Goal: Task Accomplishment & Management: Use online tool/utility

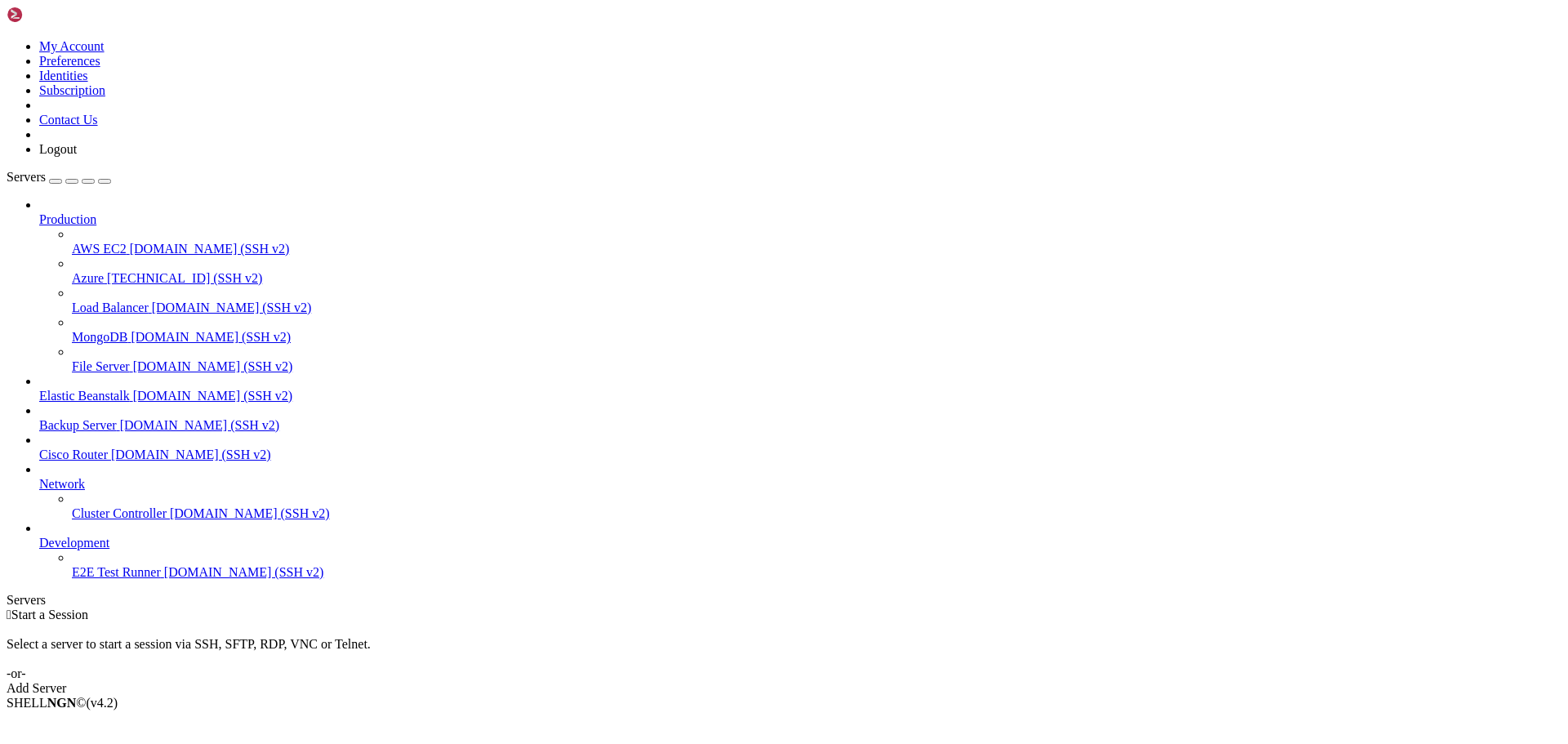
click at [85, 271] on span "Azure" at bounding box center [88, 278] width 32 height 14
click at [107, 271] on span "[TECHNICAL_ID] (SSH v2)" at bounding box center [184, 278] width 155 height 14
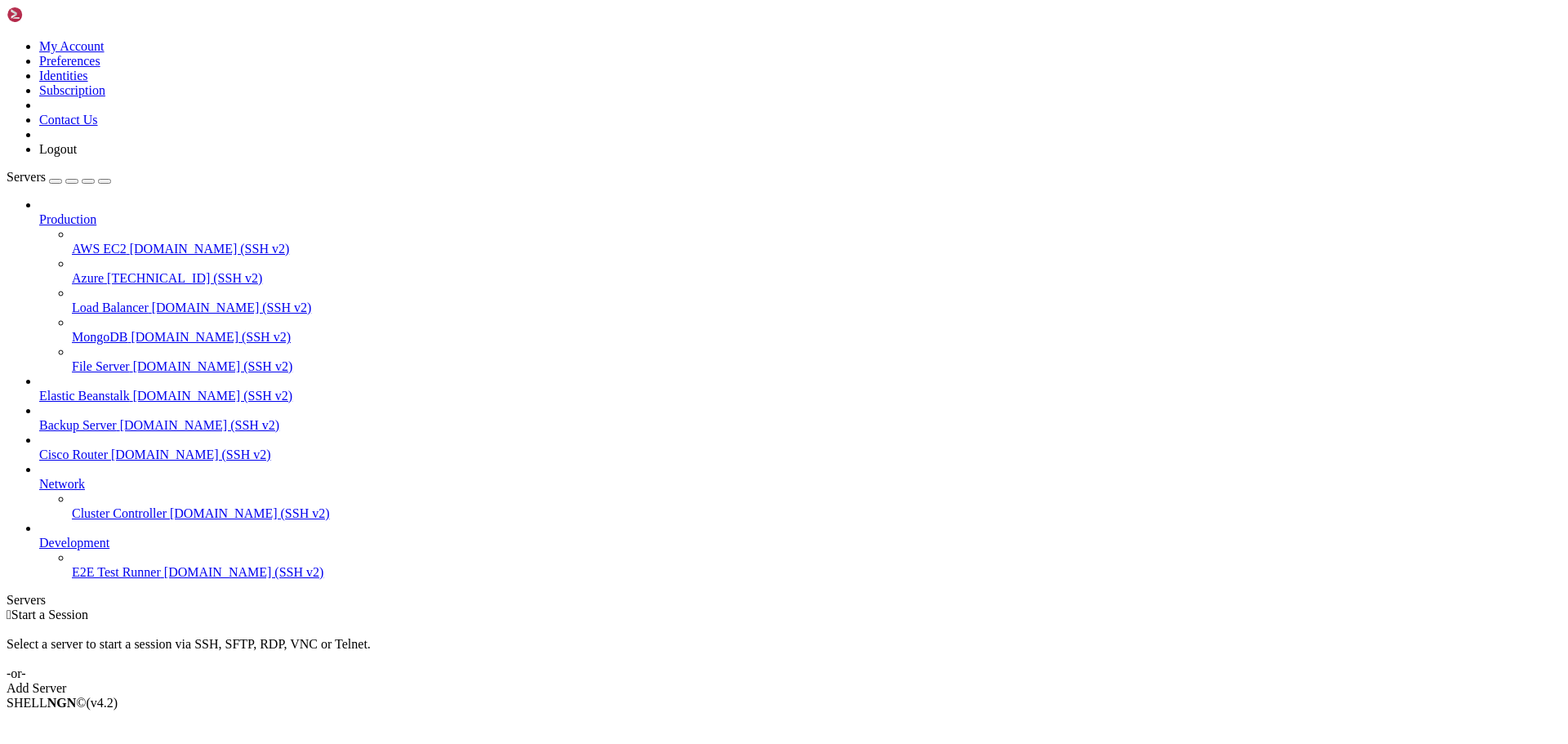
click at [107, 271] on span "[TECHNICAL_ID] (SSH v2)" at bounding box center [184, 278] width 155 height 14
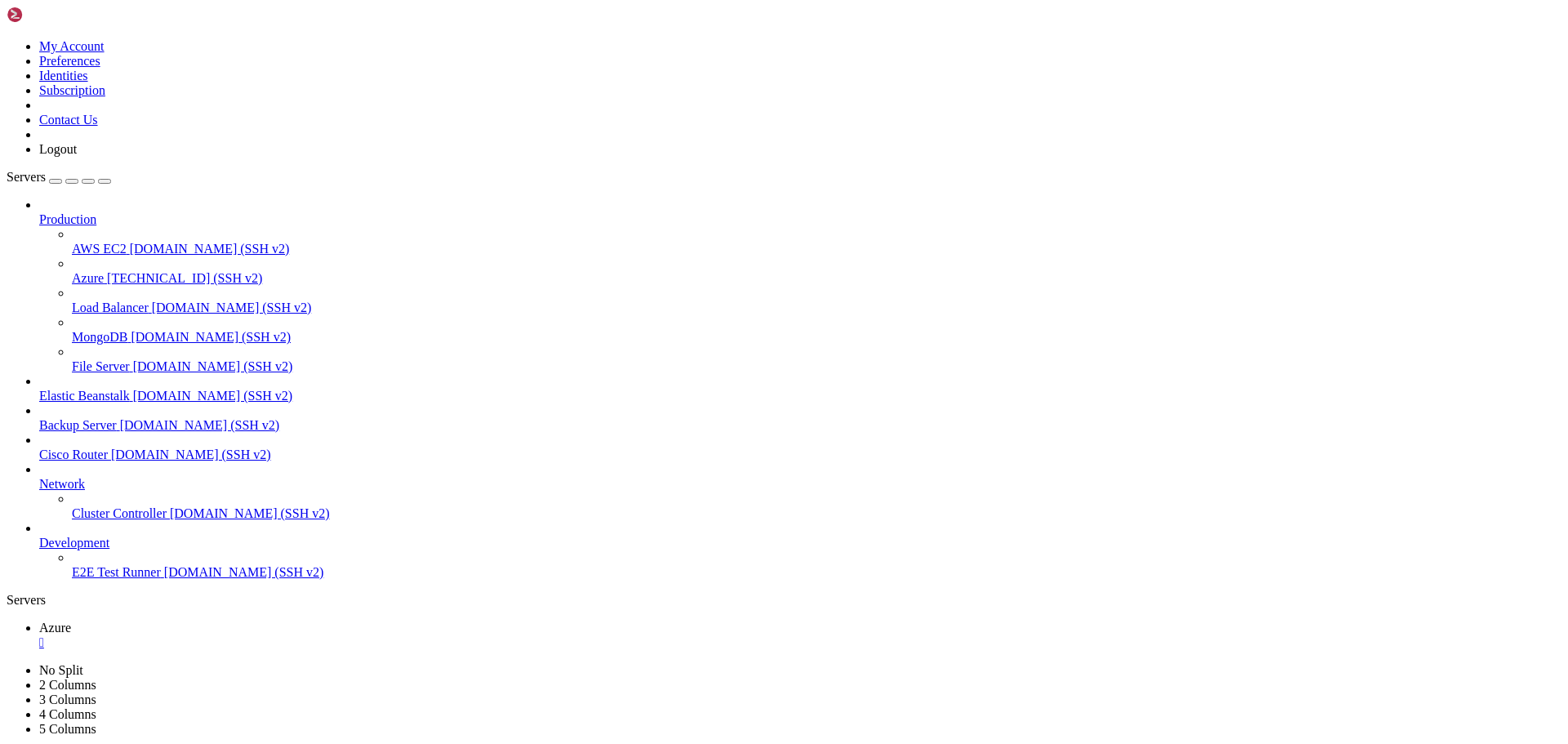
drag, startPoint x: 749, startPoint y: 1078, endPoint x: 368, endPoint y: 944, distance: 403.9
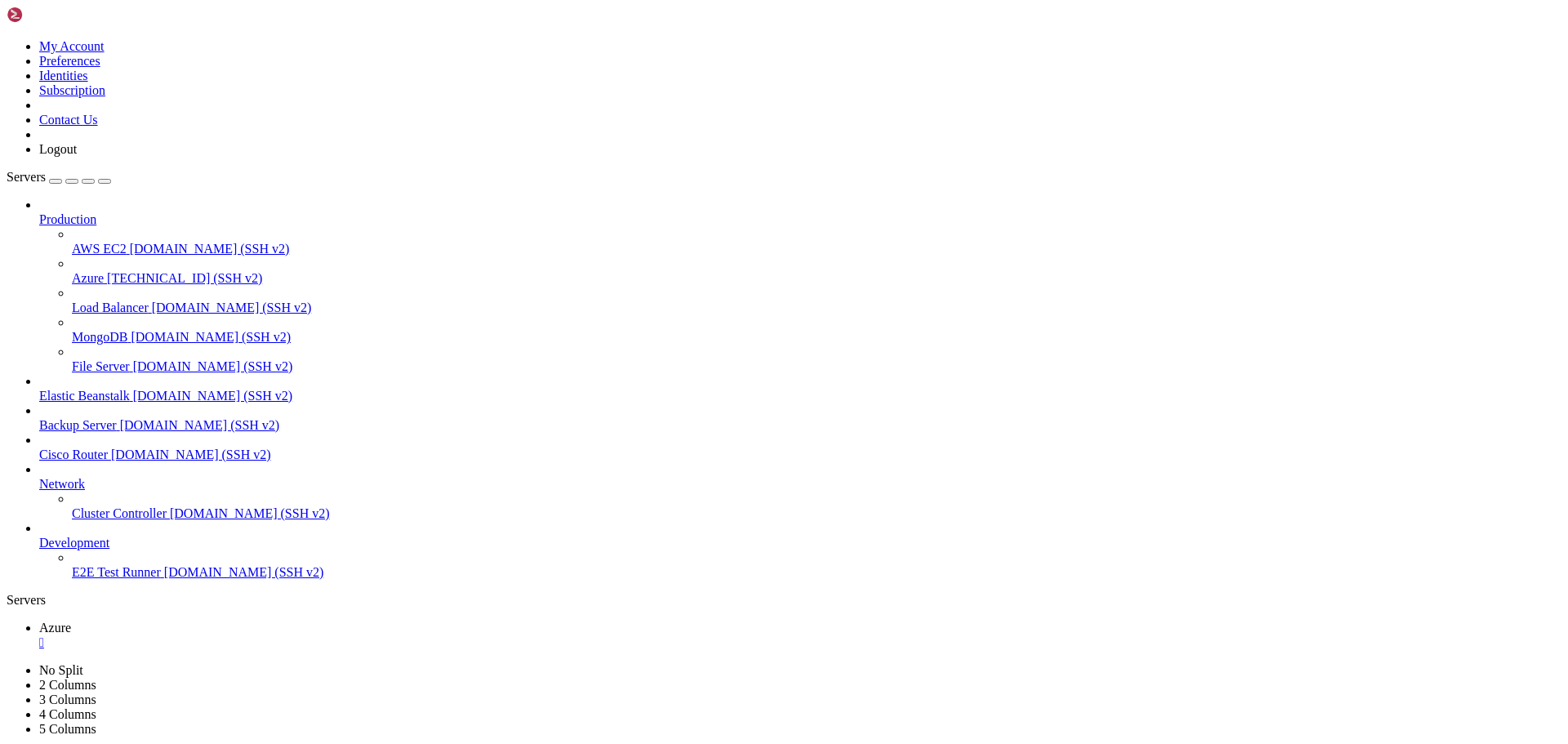
click at [71, 620] on span "Azure" at bounding box center [55, 627] width 32 height 14
click at [104, 271] on span "Azure" at bounding box center [88, 278] width 32 height 14
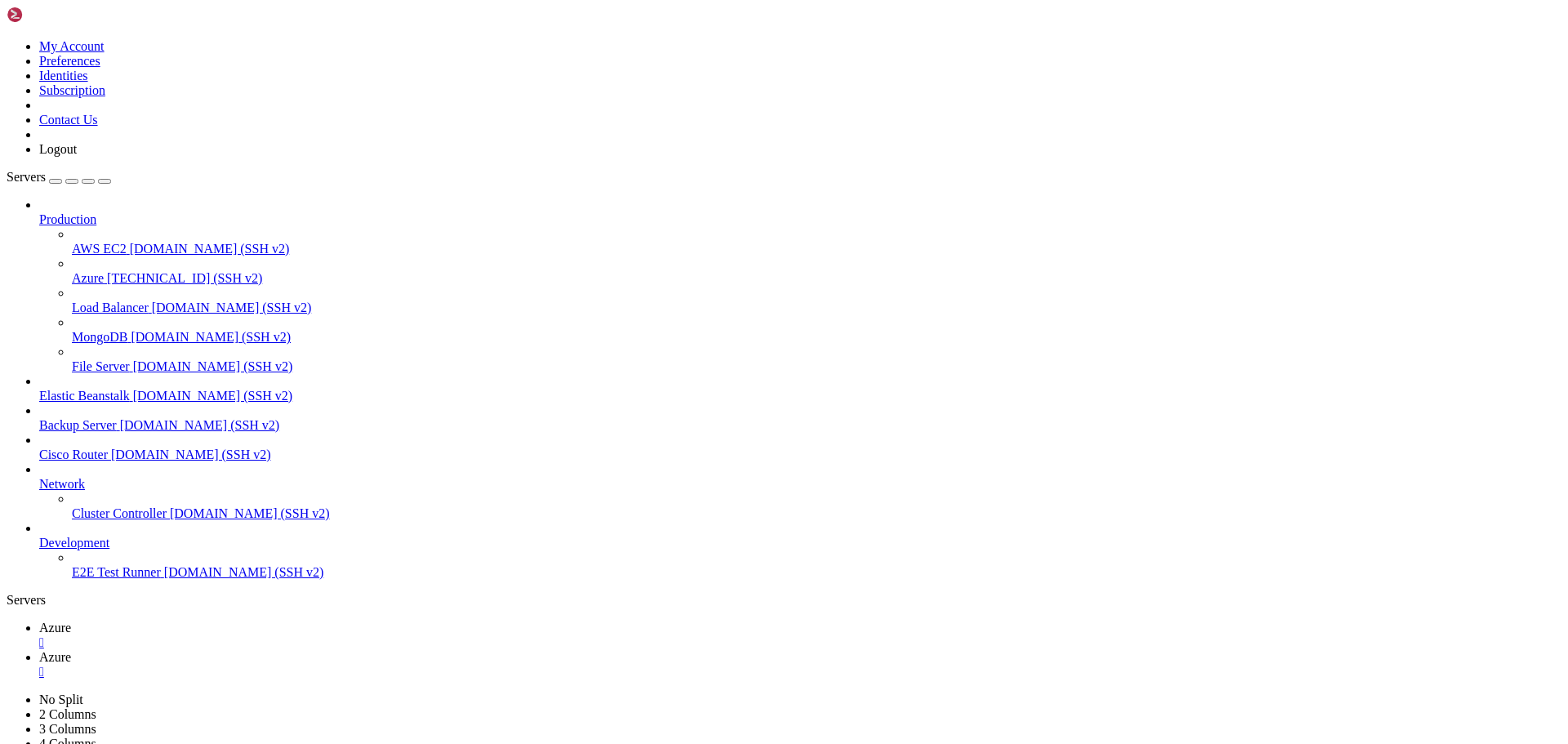
click at [364, 665] on div "" at bounding box center [801, 672] width 1523 height 15
click at [278, 635] on div "" at bounding box center [801, 643] width 1523 height 15
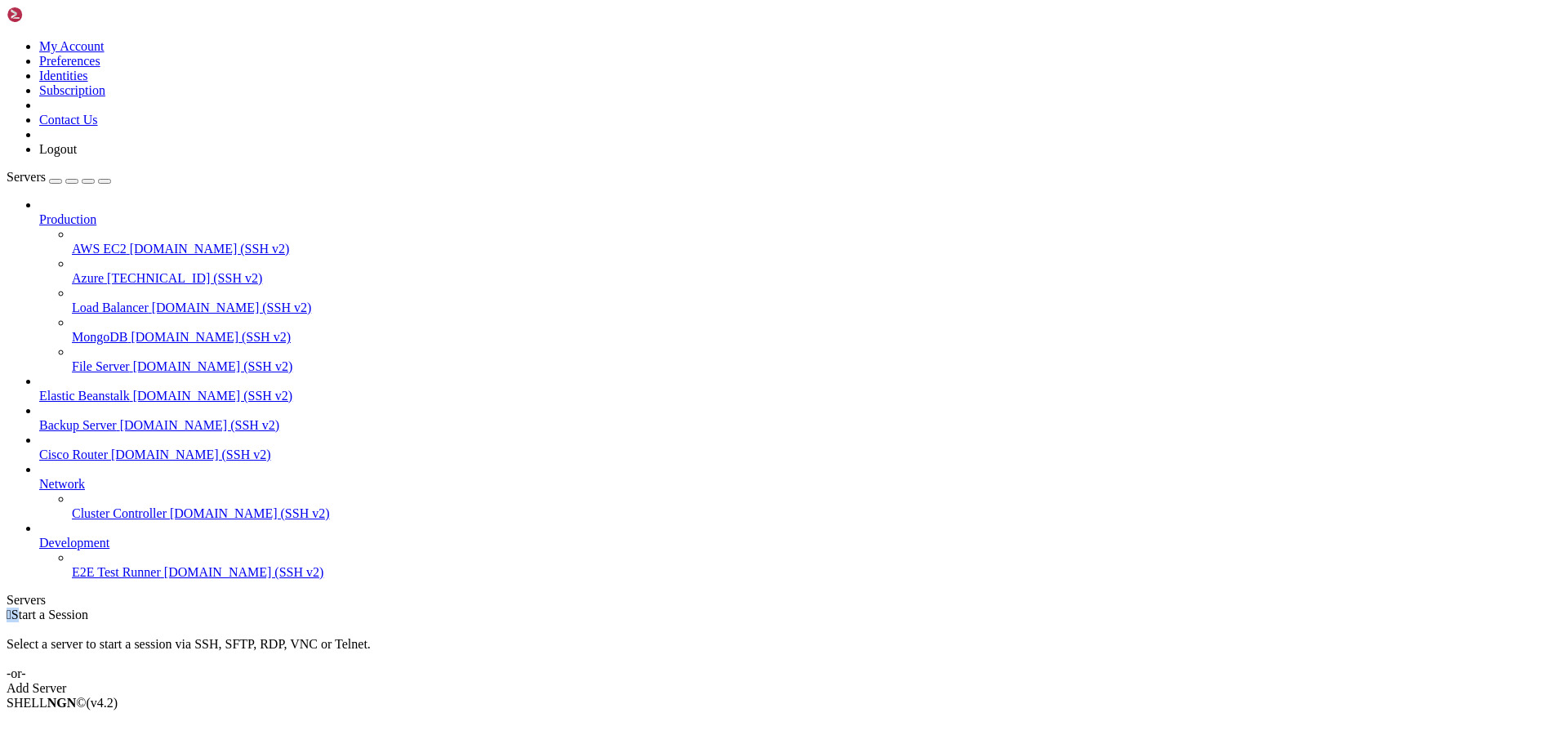
click at [72, 271] on link "Azure [TECHNICAL_ID] (SSH v2)" at bounding box center [817, 278] width 1490 height 15
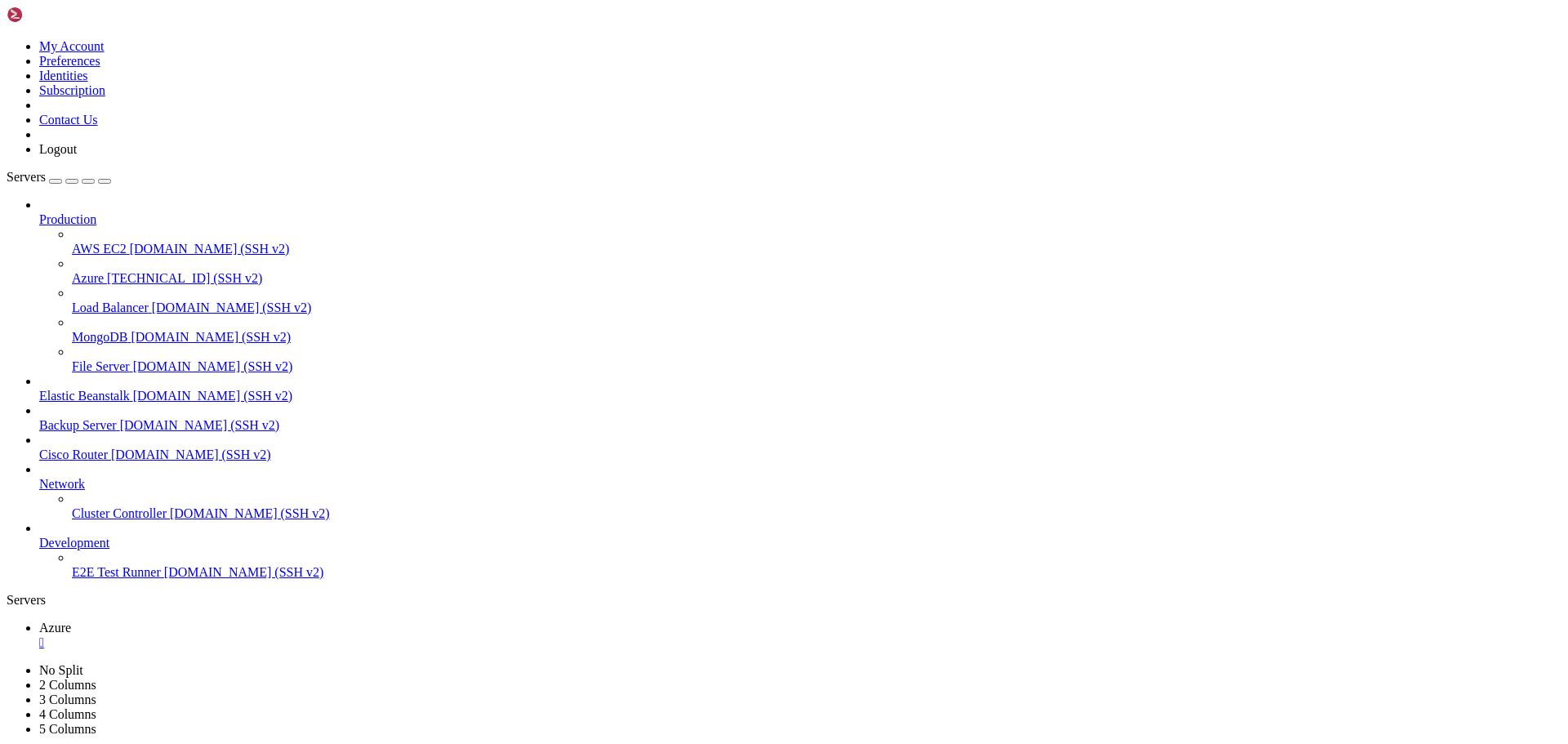
scroll to position [0, 0]
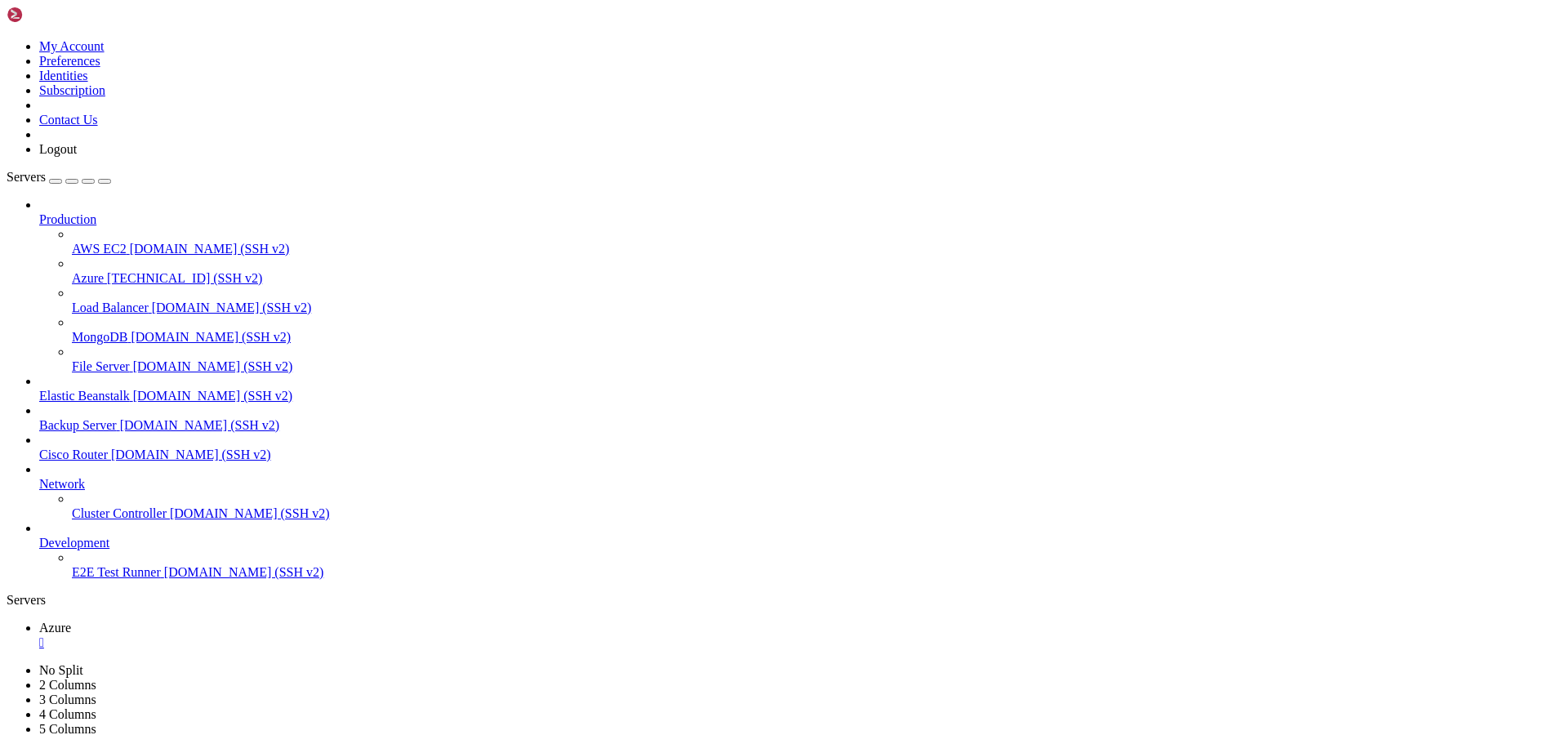
click at [275, 620] on link "Azure " at bounding box center [801, 635] width 1523 height 30
click at [276, 635] on div "" at bounding box center [801, 643] width 1523 height 15
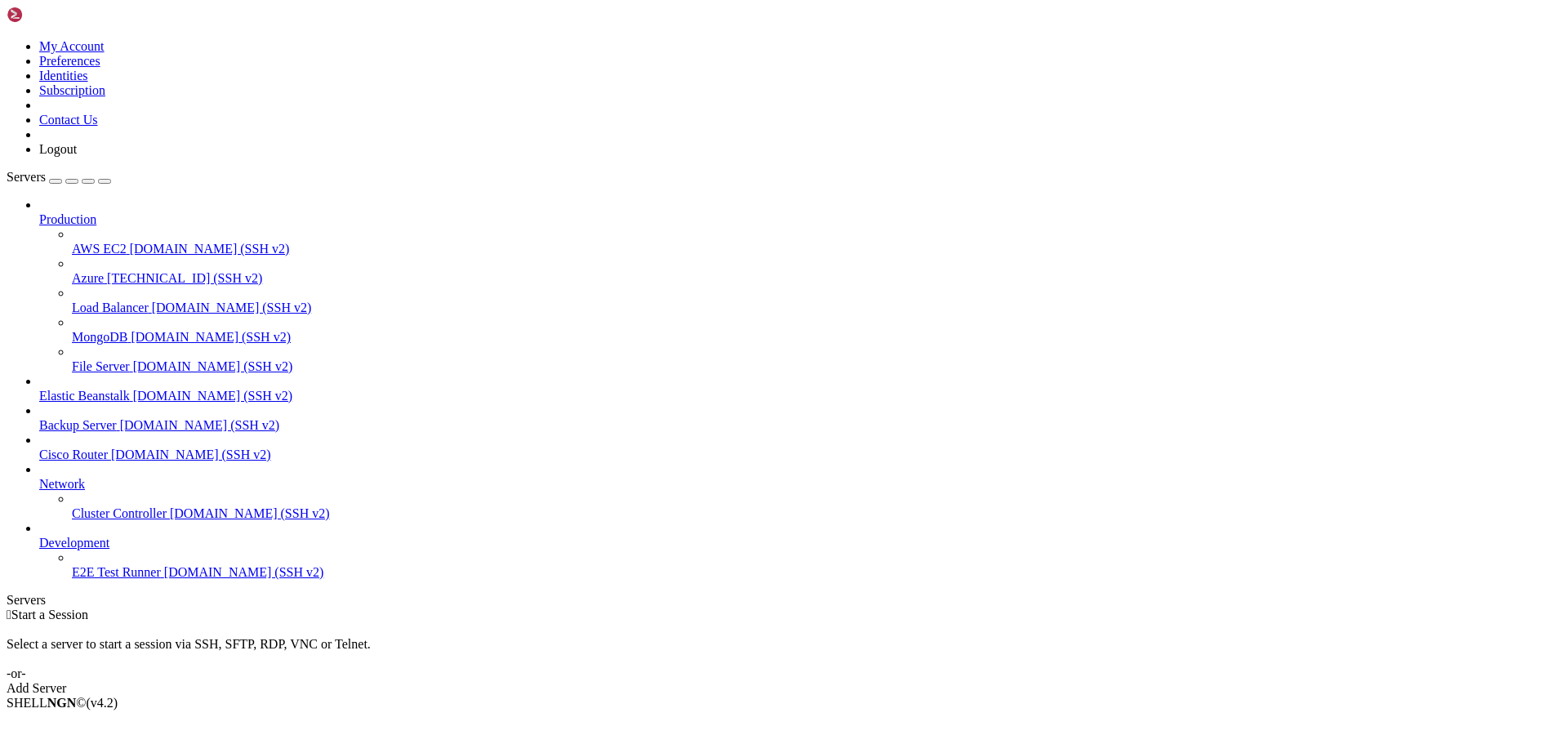
click at [905, 608] on div " Start a Session Select a server to start a session via SSH, SFTP, RDP, VNC or…" at bounding box center [784, 652] width 1555 height 89
click at [83, 271] on span "Azure" at bounding box center [88, 278] width 32 height 14
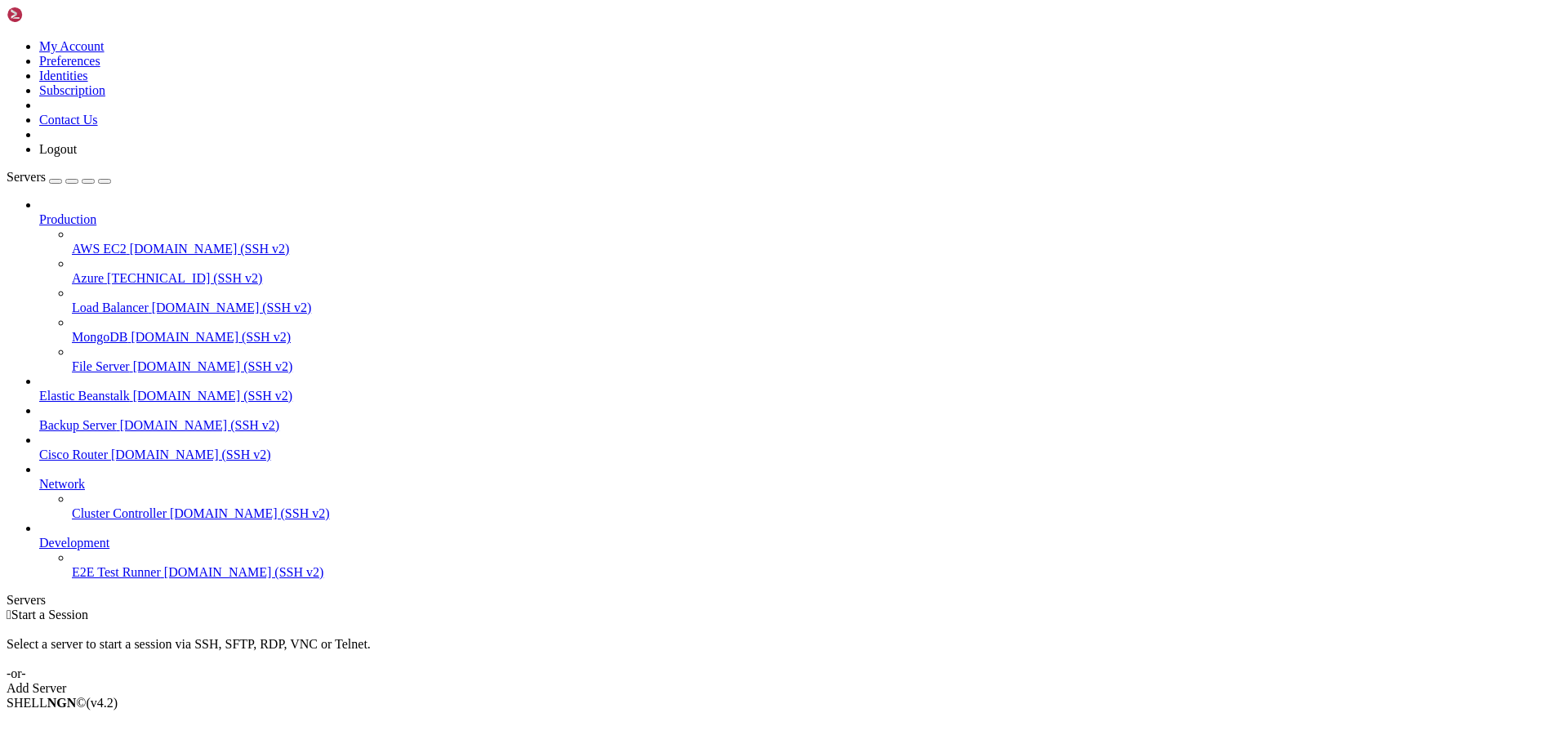
click at [107, 271] on span "[TECHNICAL_ID] (SSH v2)" at bounding box center [184, 278] width 155 height 14
click at [104, 271] on span "Azure" at bounding box center [88, 278] width 32 height 14
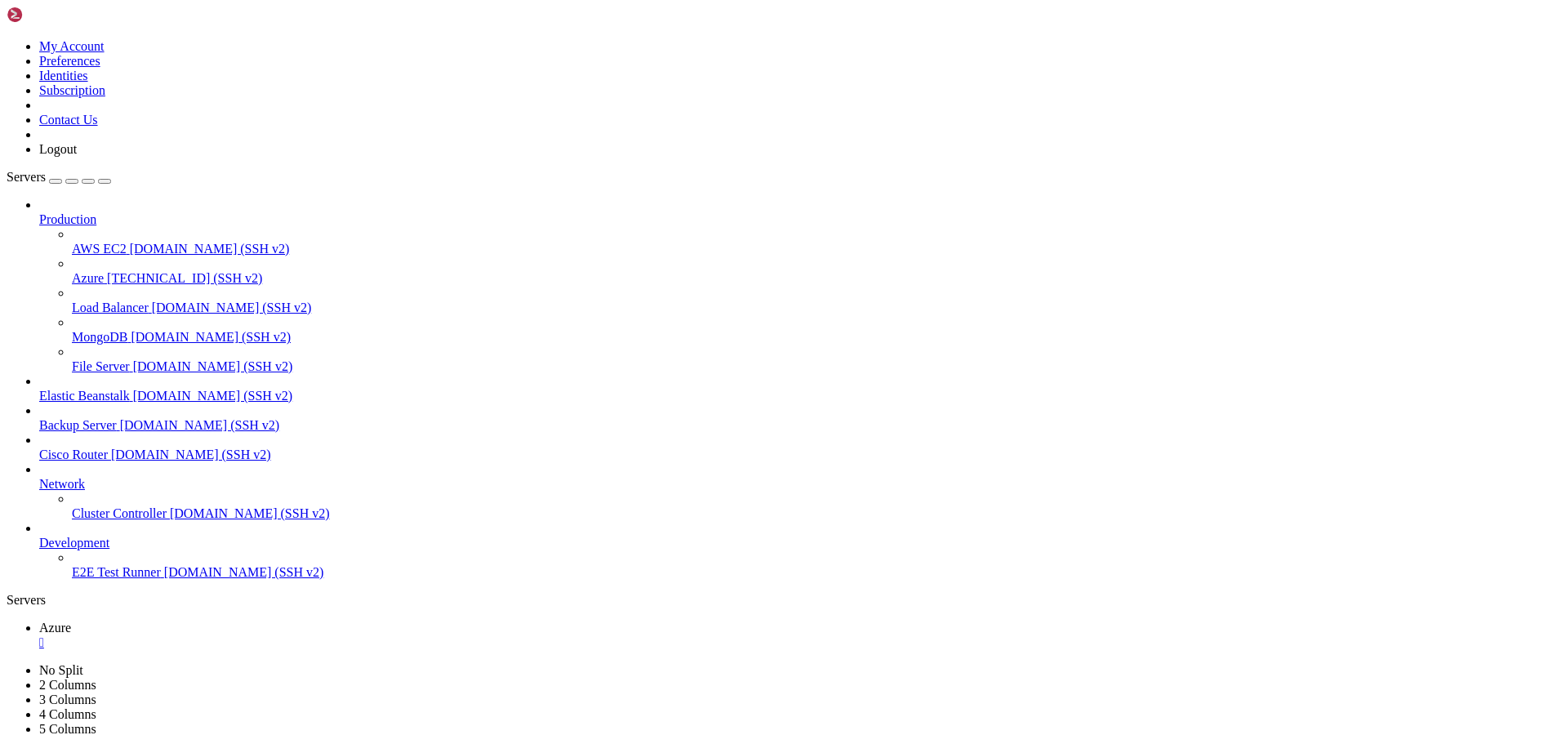
scroll to position [83, 0]
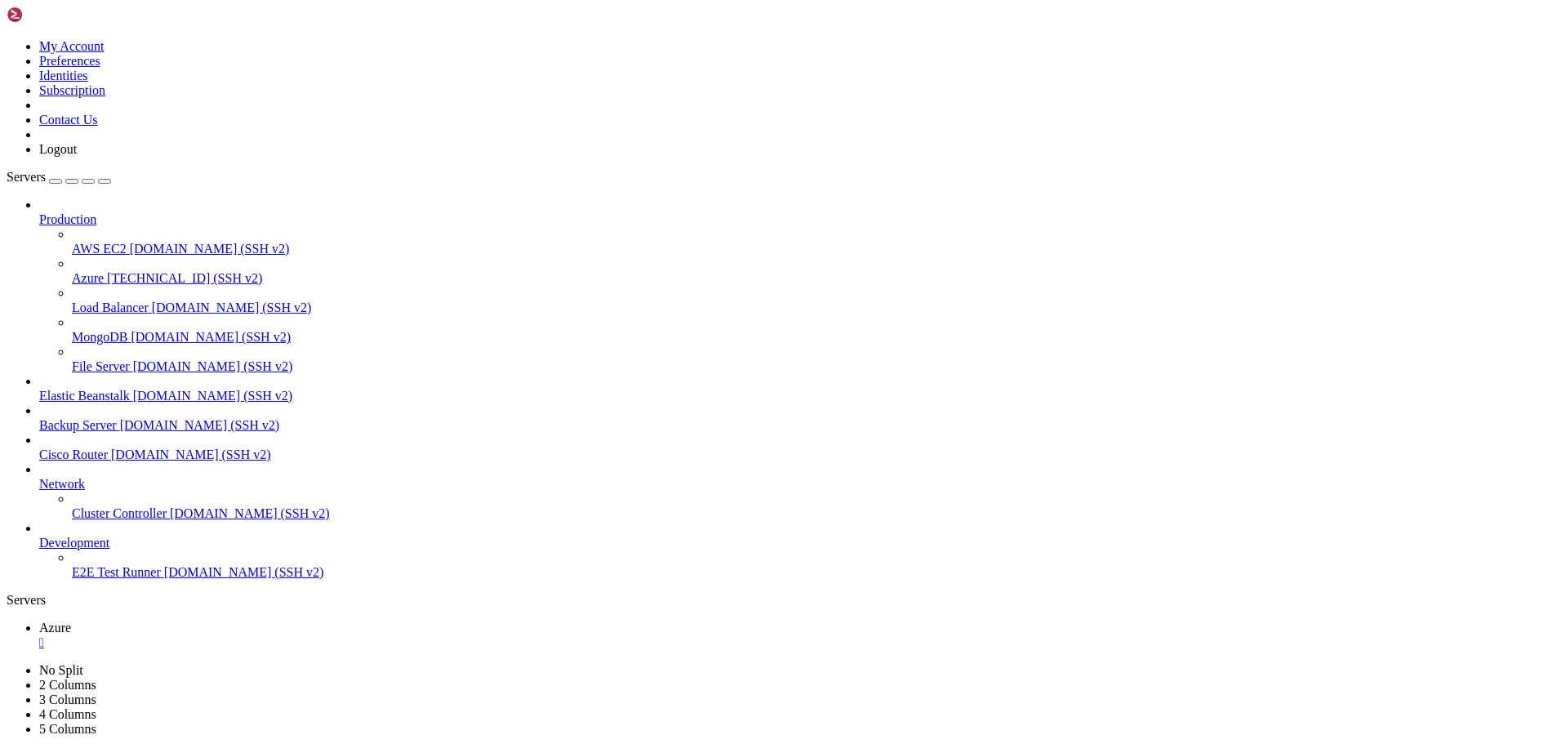
scroll to position [1431, 0]
type input "/home/azureuser"
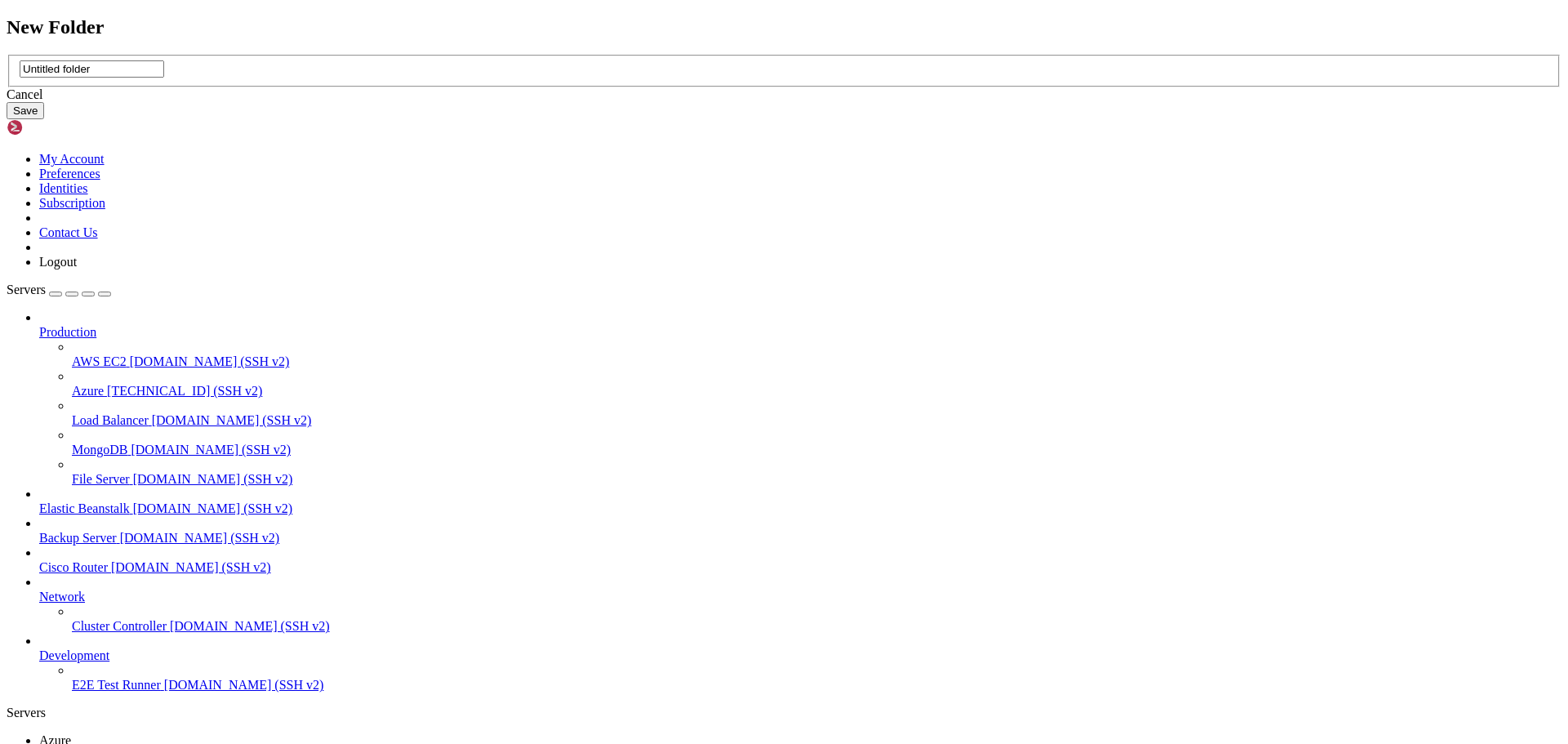
type input "S"
type input "syncflow"
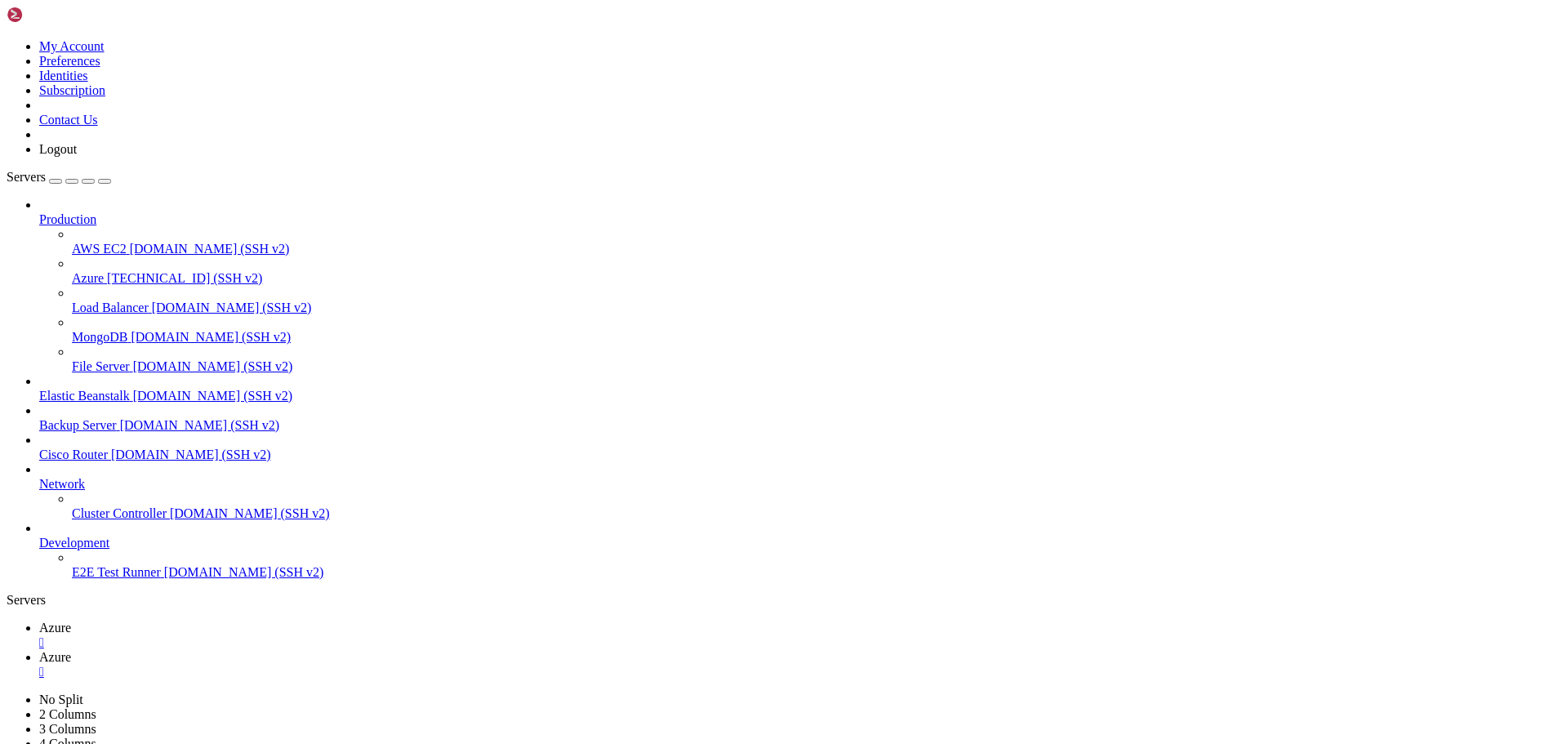
scroll to position [572, 0]
type input "/home/azureuser/syncflow"
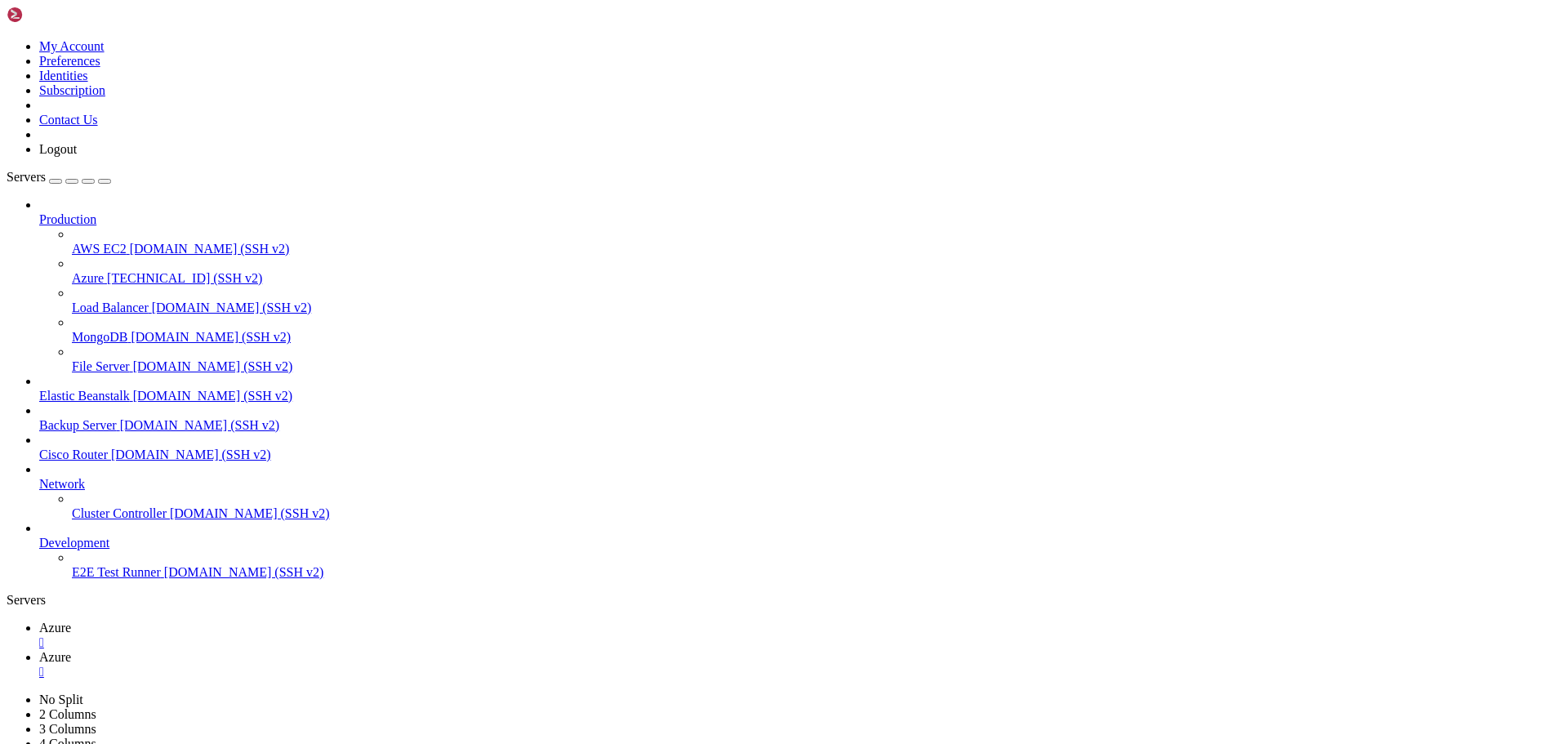
scroll to position [0, 0]
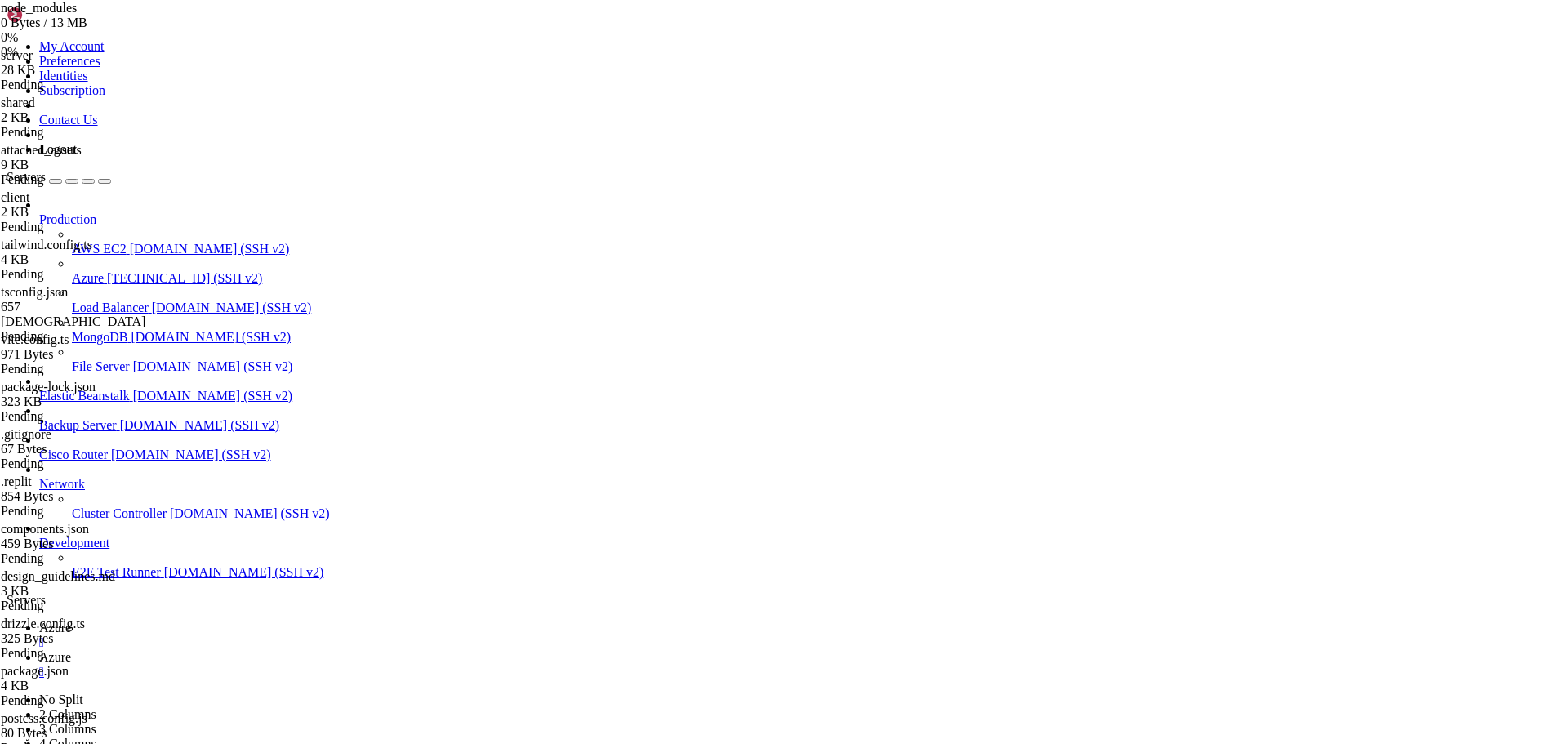
click at [71, 620] on span "Azure" at bounding box center [55, 627] width 32 height 14
click at [71, 650] on span "Azure" at bounding box center [55, 656] width 32 height 14
drag, startPoint x: 850, startPoint y: 290, endPoint x: 901, endPoint y: 352, distance: 80.3
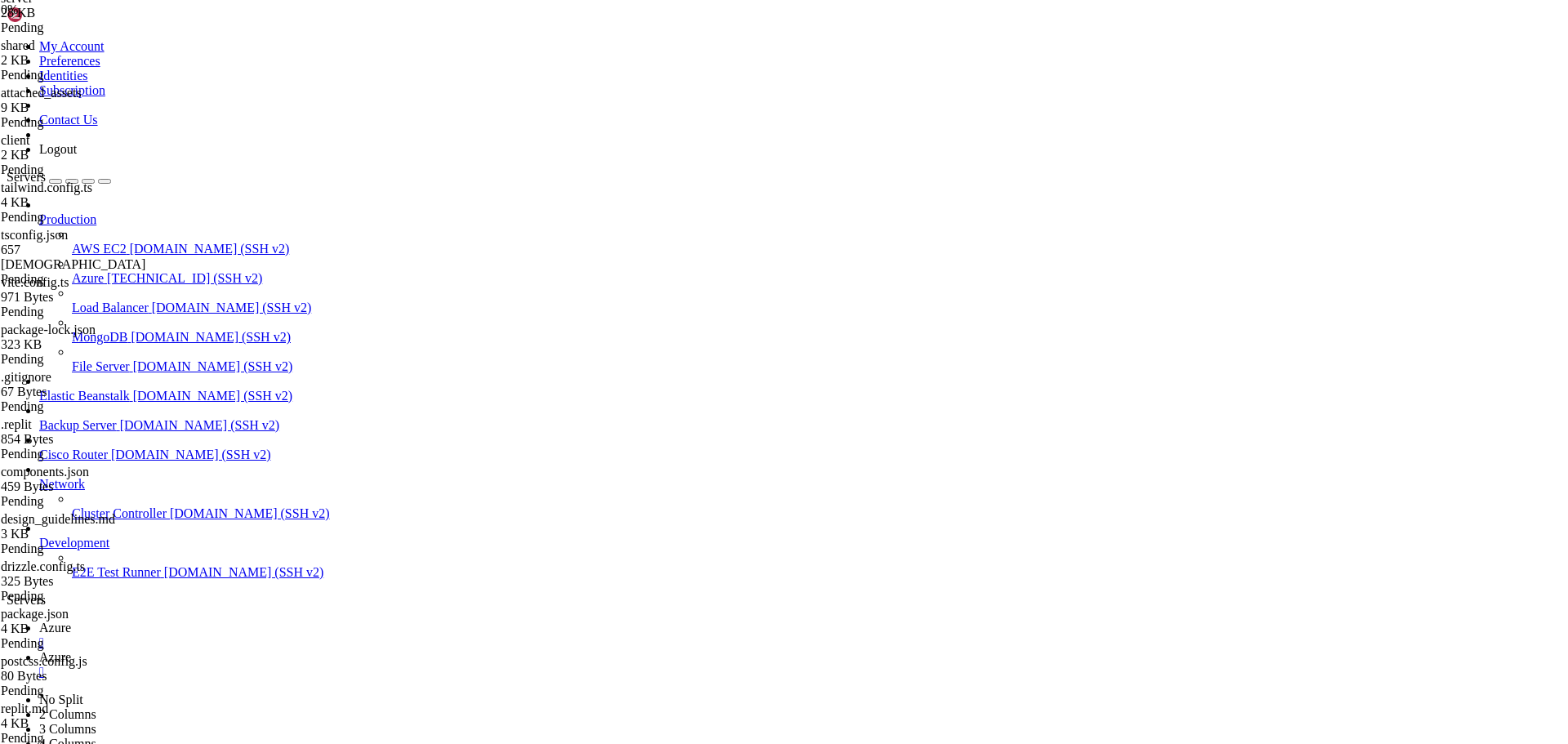
scroll to position [0, 0]
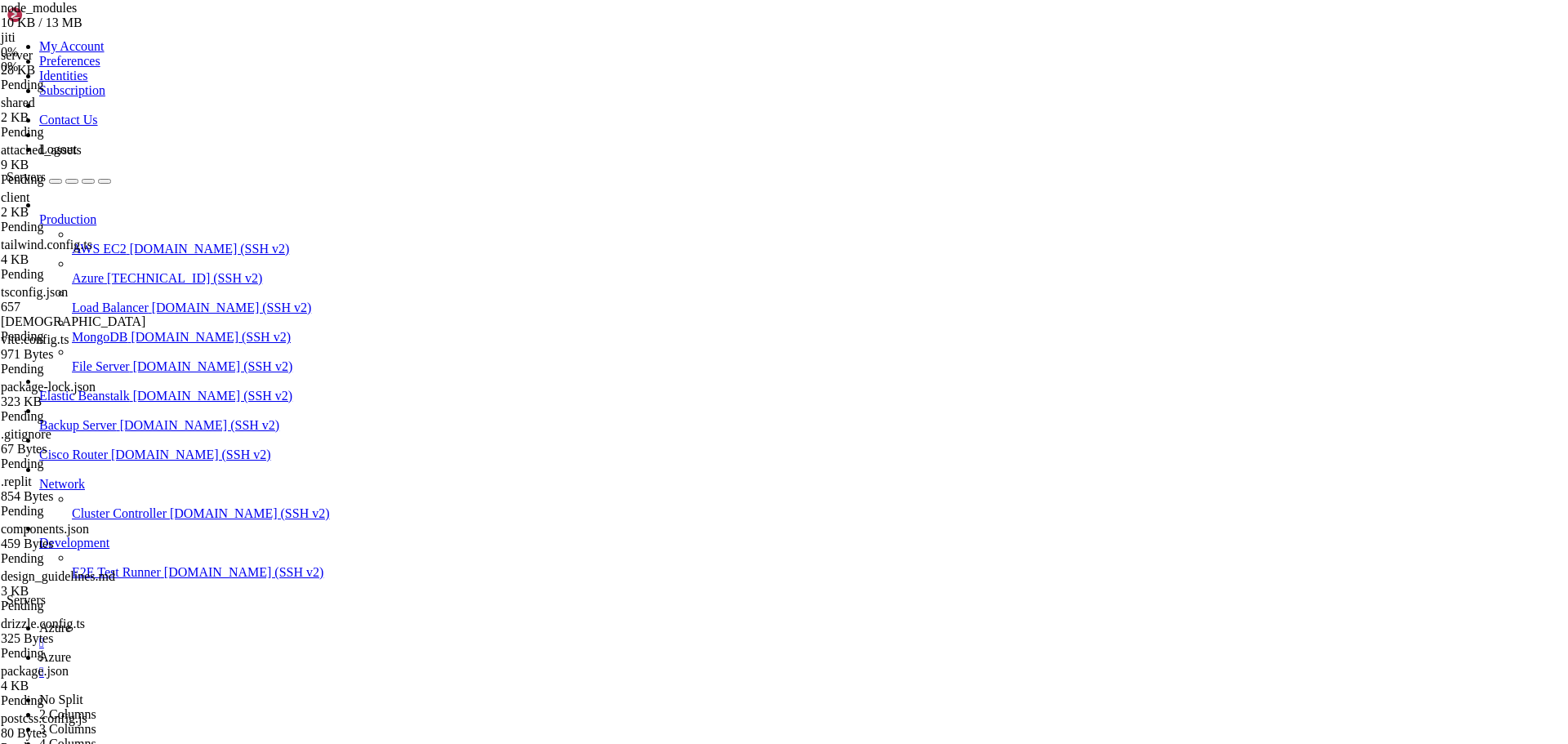
click at [1, 252] on icon at bounding box center [1, 244] width 0 height 14
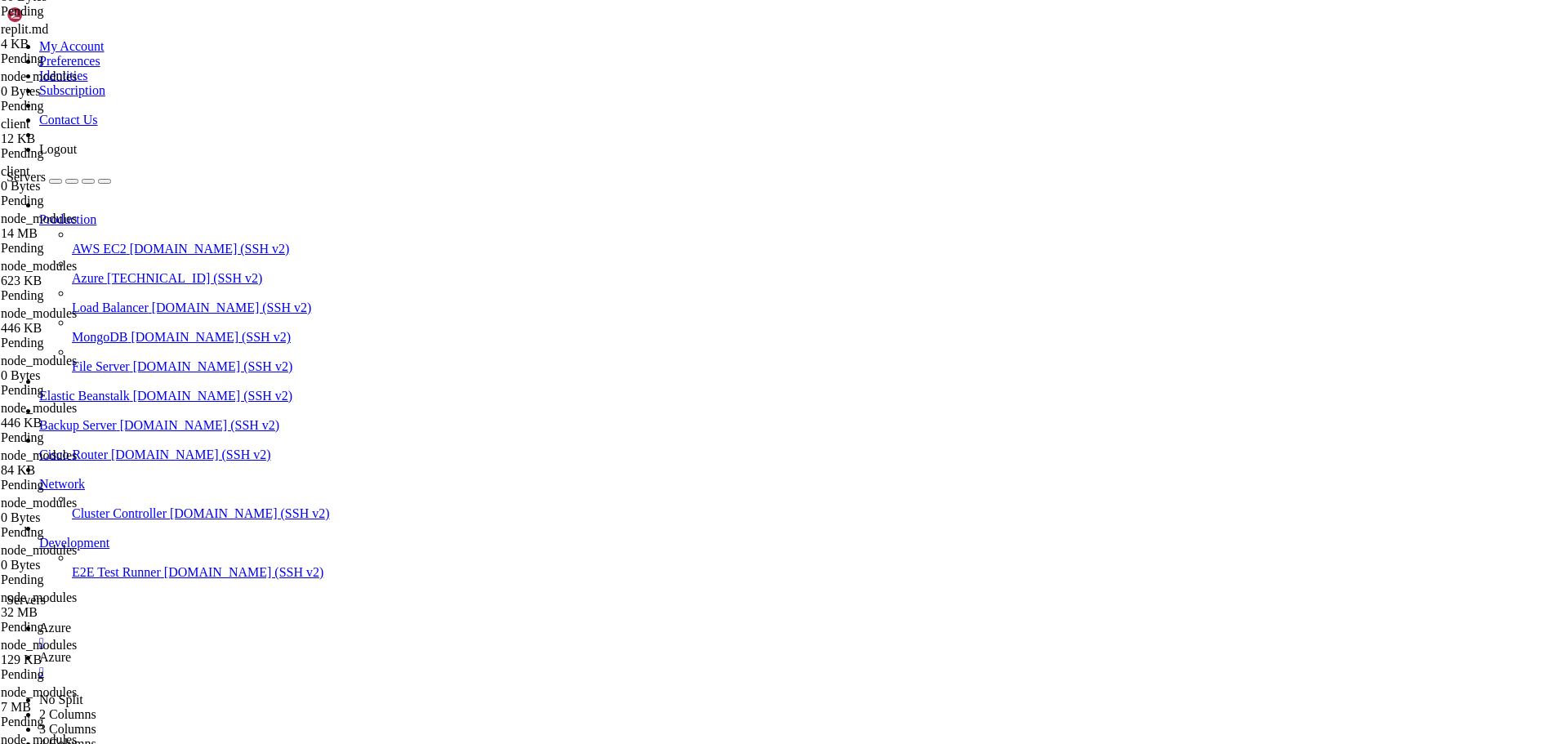
scroll to position [735, 0]
click at [77, 227] on span "node_modules" at bounding box center [39, 219] width 76 height 14
click at [156, 305] on div "Pending" at bounding box center [78, 298] width 155 height 15
click at [156, 541] on div "Pending" at bounding box center [78, 535] width 155 height 15
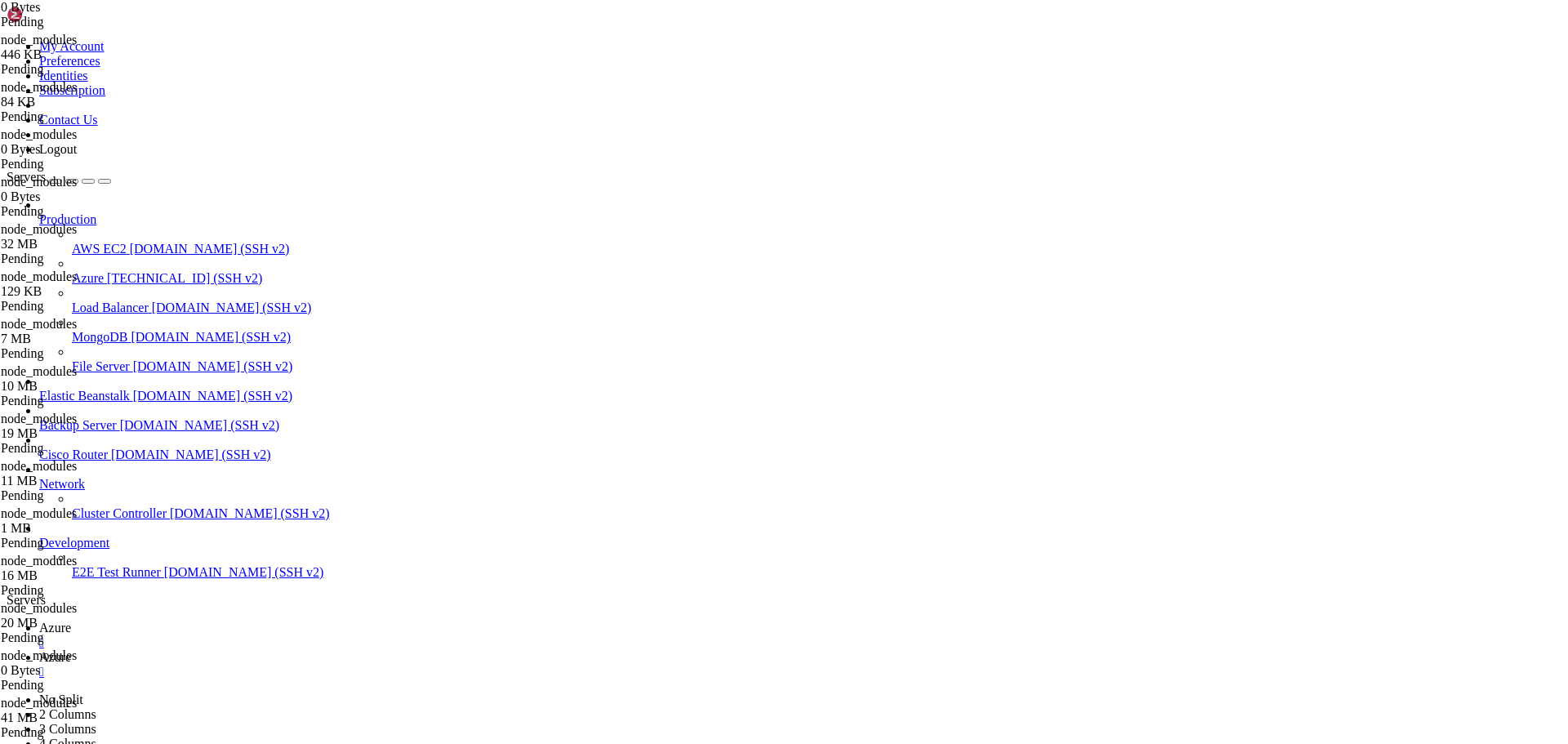
scroll to position [1201, 0]
click at [77, 696] on span "node_modules" at bounding box center [39, 703] width 76 height 14
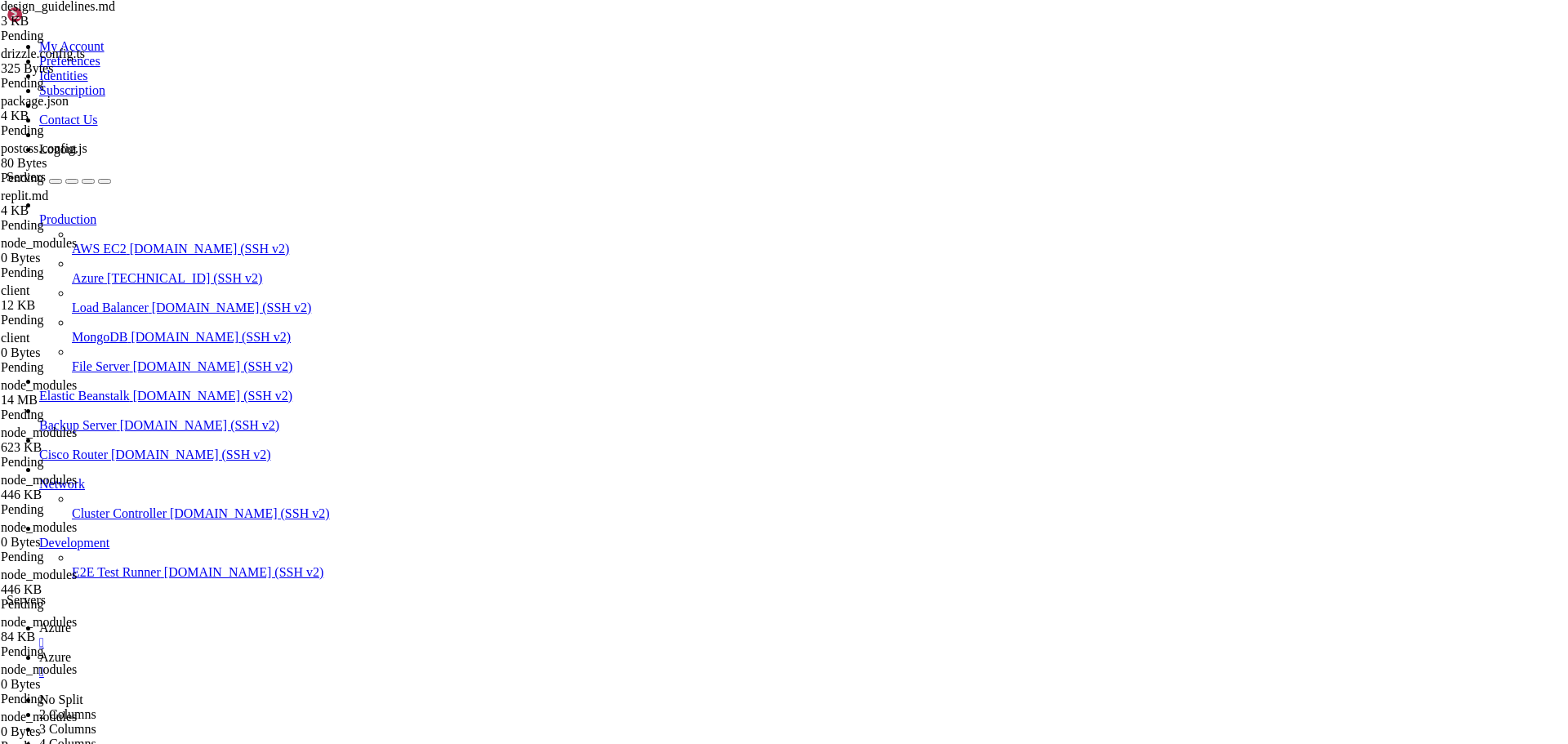
scroll to position [548, 0]
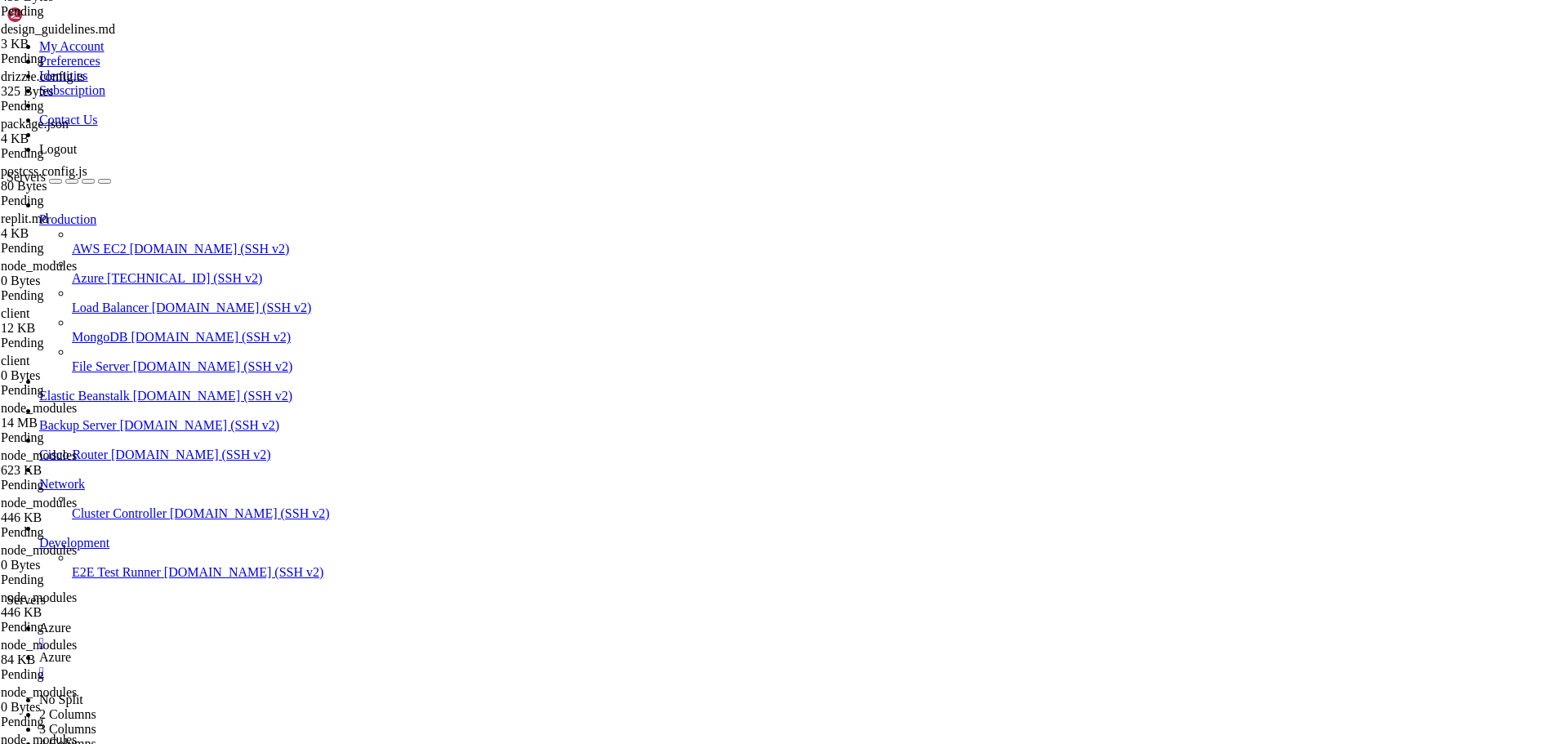
click at [77, 273] on span "node_modules" at bounding box center [39, 266] width 76 height 14
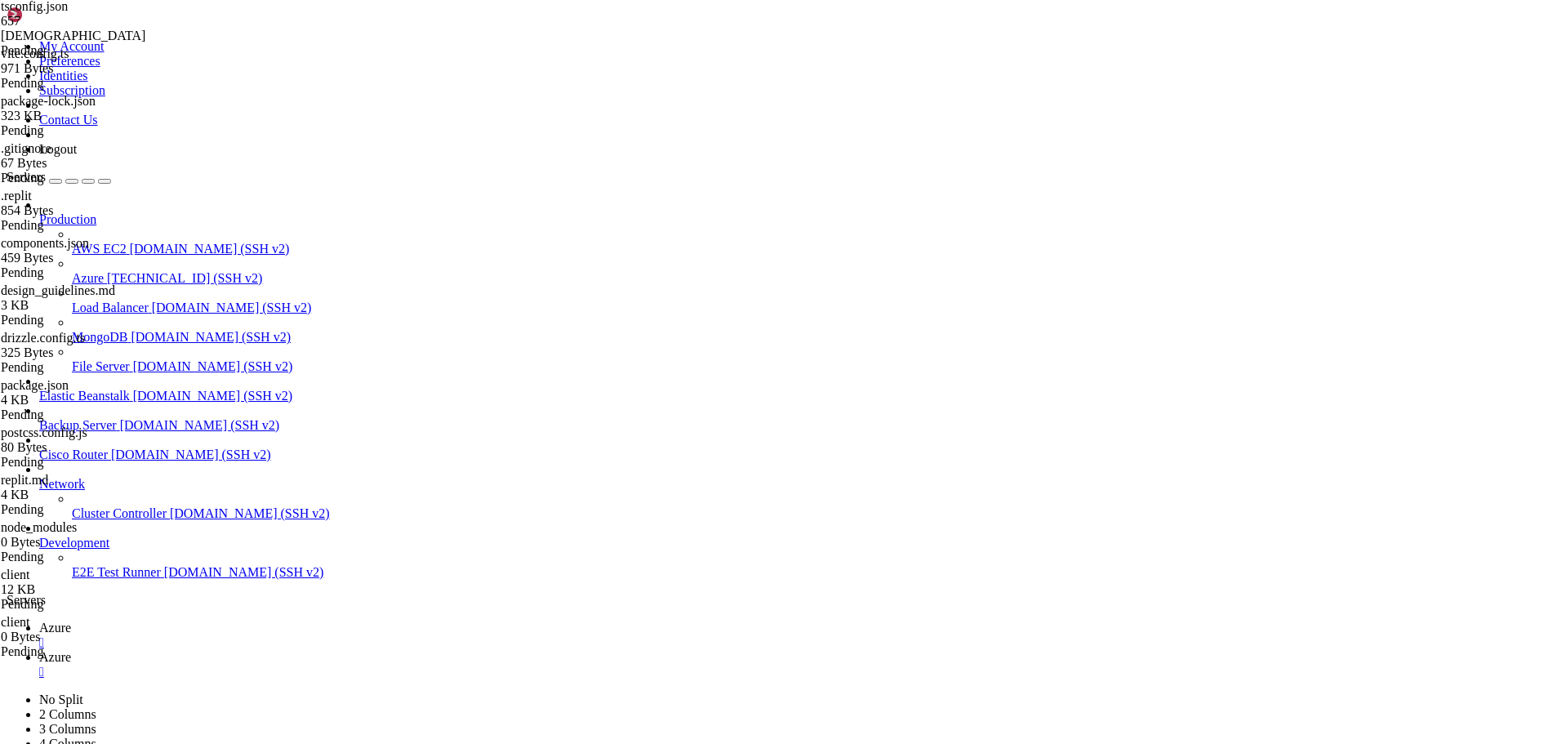
scroll to position [490, 0]
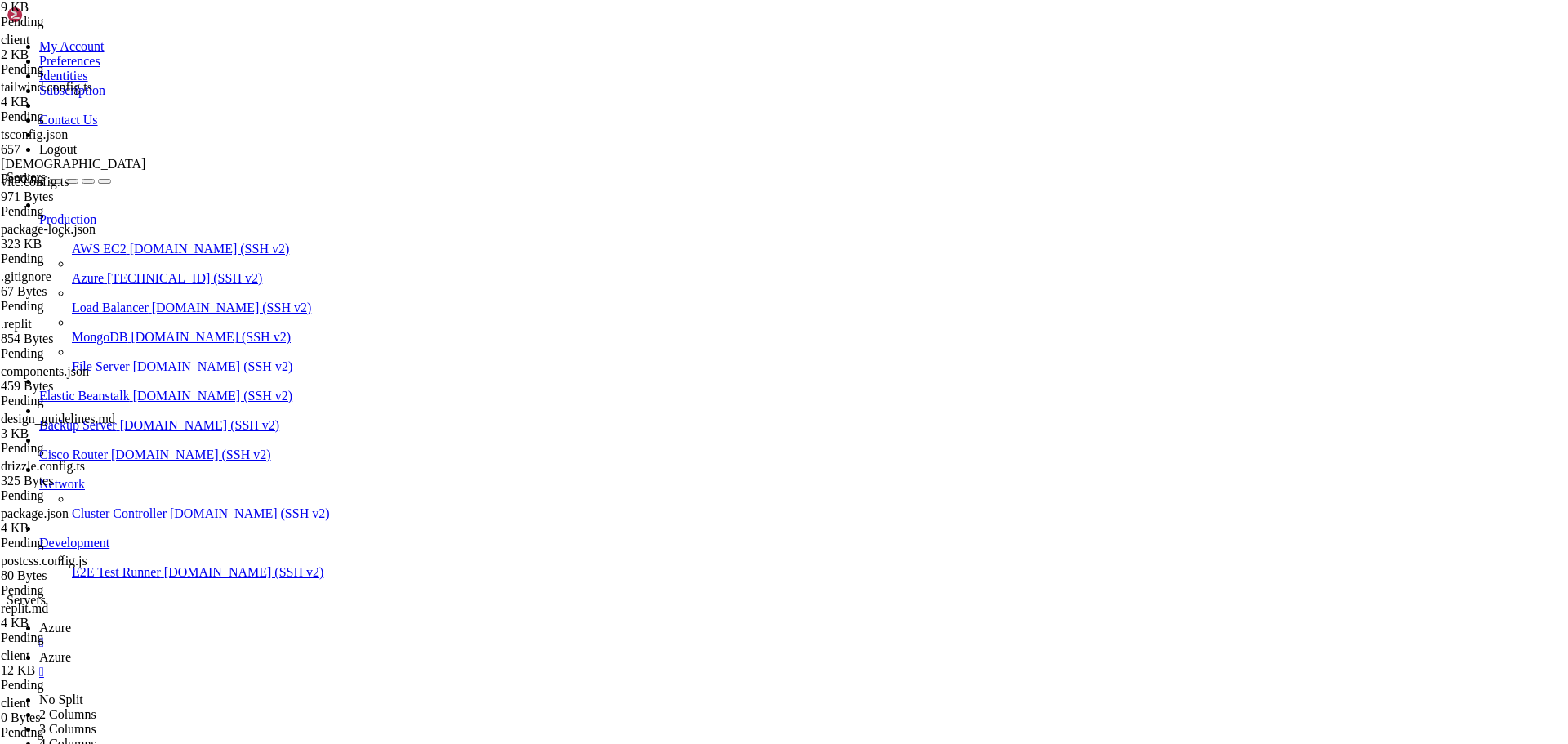
scroll to position [0, 0]
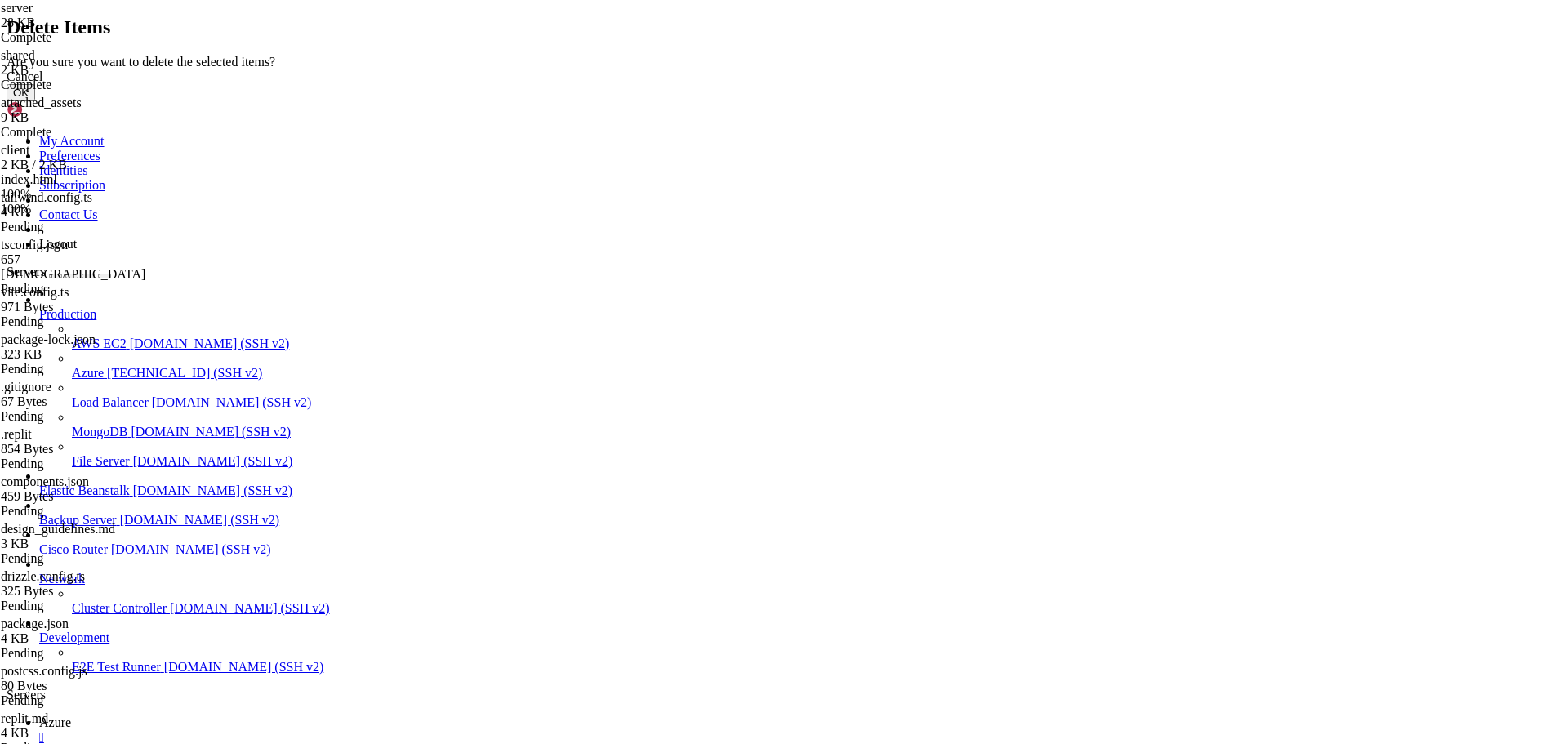
click at [35, 101] on button "OK" at bounding box center [20, 92] width 29 height 18
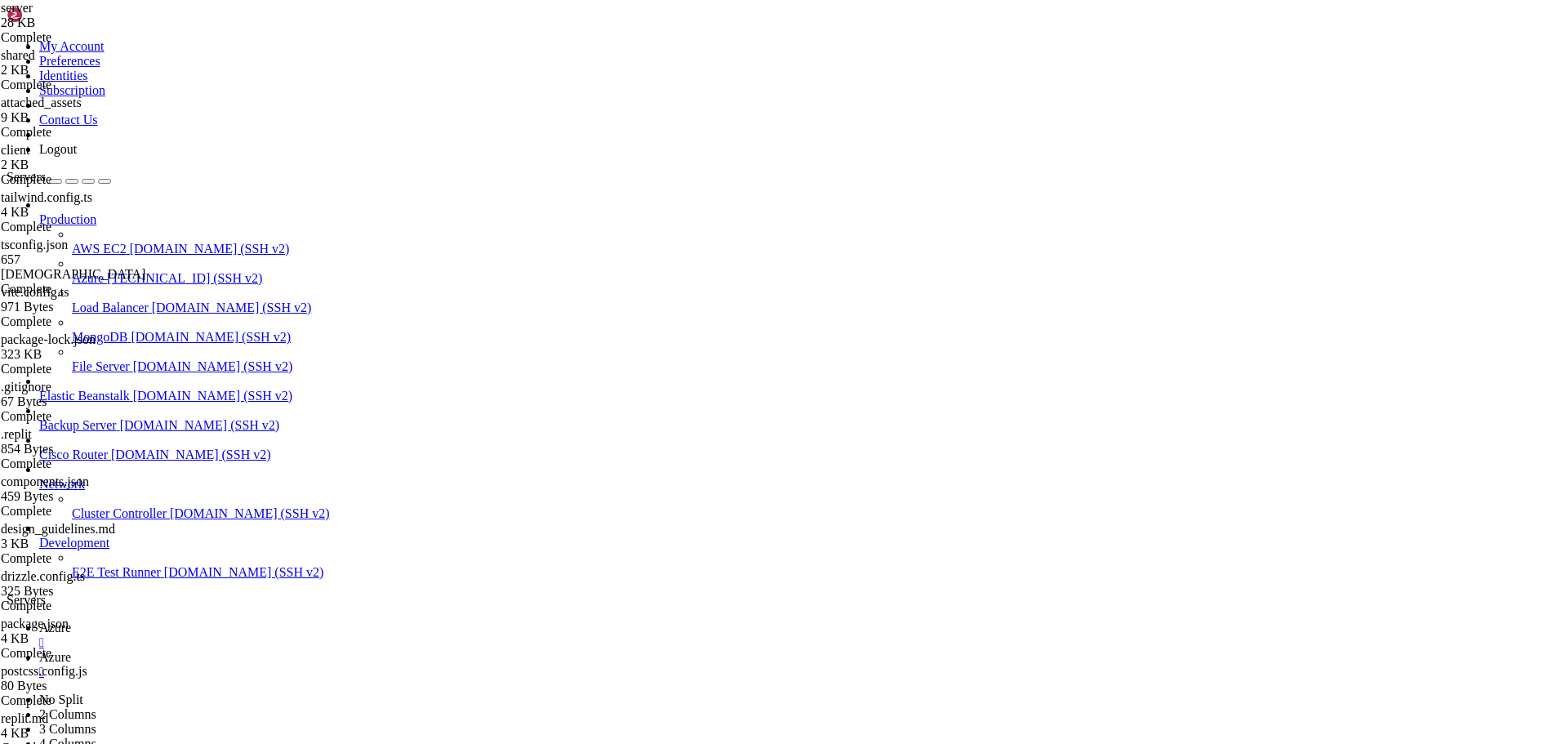
click at [71, 620] on span "Azure" at bounding box center [55, 627] width 32 height 14
